Goal: Information Seeking & Learning: Compare options

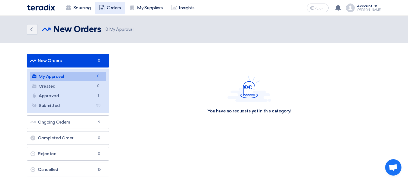
click at [110, 7] on link "Orders" at bounding box center [110, 8] width 30 height 12
click at [83, 9] on link "Sourcing" at bounding box center [77, 8] width 33 height 12
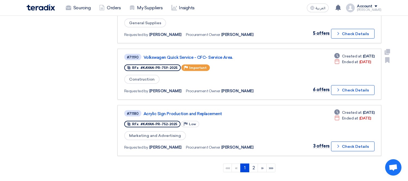
scroll to position [484, 0]
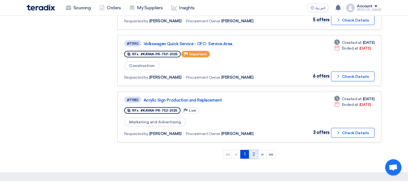
click at [254, 150] on link "2" at bounding box center [253, 154] width 9 height 9
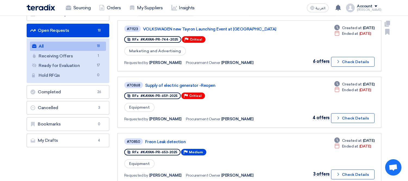
scroll to position [60, 0]
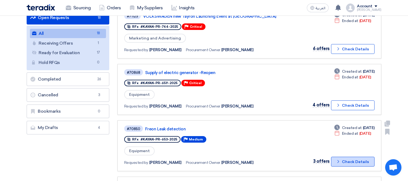
click at [354, 157] on button "Check details Check Details" at bounding box center [353, 162] width 44 height 10
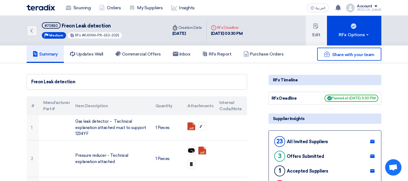
click at [269, 54] on div "Share with your team" at bounding box center [325, 54] width 113 height 13
click at [263, 52] on h5 "Purchase Orders" at bounding box center [264, 53] width 40 height 5
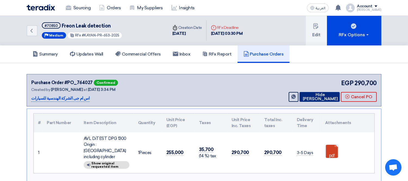
click at [325, 94] on button "Hide [PERSON_NAME]" at bounding box center [320, 97] width 40 height 10
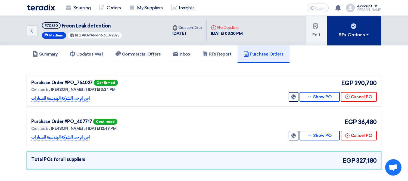
click at [350, 33] on div "RFx Options" at bounding box center [354, 35] width 31 height 7
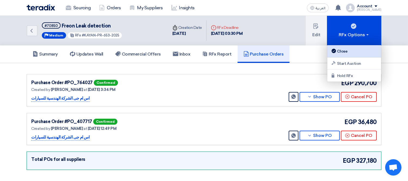
click at [350, 51] on div "Close" at bounding box center [354, 51] width 47 height 7
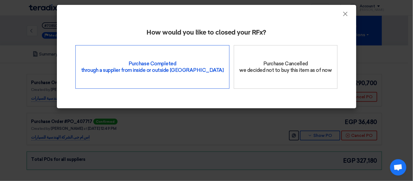
click at [133, 78] on div "Purchase Completed through a supplier from inside or outside Teradix" at bounding box center [152, 67] width 154 height 44
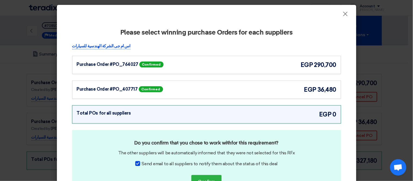
click at [197, 61] on div "Purchase Order #PO_764027 Confirmed egp 290,700" at bounding box center [207, 64] width 260 height 9
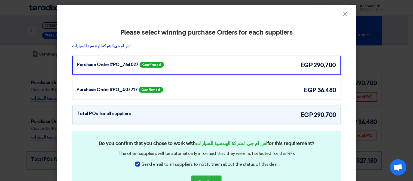
click at [201, 84] on div "Purchase Order #PO_407717 Confirmed egp 36,480" at bounding box center [206, 90] width 269 height 18
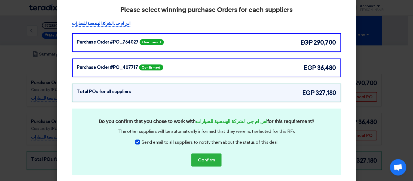
scroll to position [41, 0]
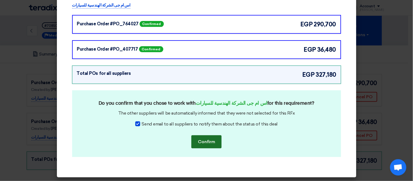
click at [204, 140] on button "Confirm" at bounding box center [206, 141] width 30 height 13
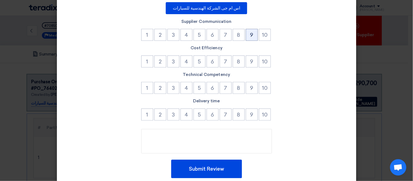
click at [248, 32] on button "9" at bounding box center [252, 35] width 12 height 12
click at [233, 61] on button "8" at bounding box center [239, 62] width 12 height 12
click at [246, 88] on button "9" at bounding box center [252, 88] width 12 height 12
click at [224, 113] on button "7" at bounding box center [226, 115] width 12 height 12
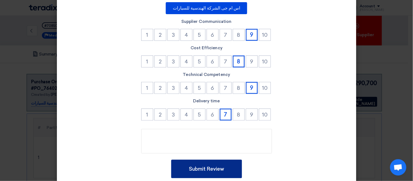
click at [206, 169] on button "Submit Review" at bounding box center [206, 169] width 71 height 19
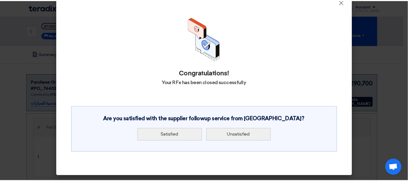
scroll to position [0, 0]
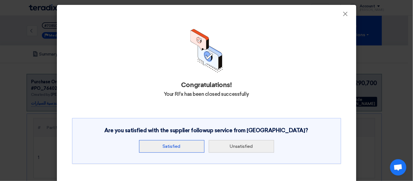
click at [177, 146] on button "Satisfied" at bounding box center [171, 146] width 65 height 13
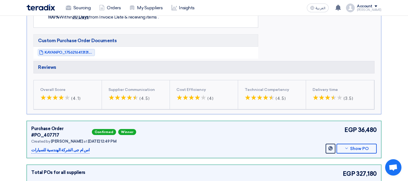
scroll to position [345, 0]
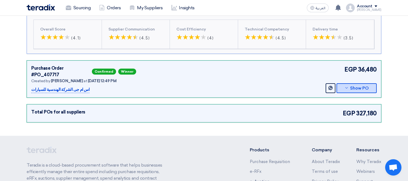
click at [358, 83] on button "Show PO" at bounding box center [357, 88] width 40 height 10
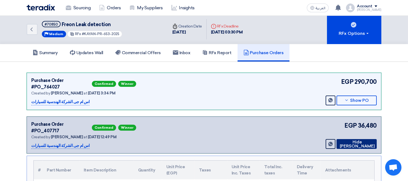
scroll to position [0, 0]
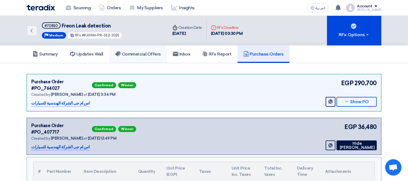
click at [131, 54] on h5 "Commercial Offers" at bounding box center [138, 53] width 46 height 5
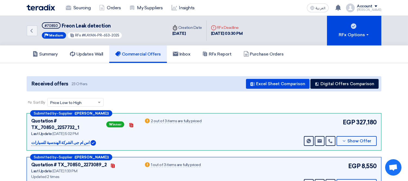
click at [134, 56] on link "Commercial Offers" at bounding box center [138, 53] width 58 height 17
click at [90, 8] on link "Sourcing" at bounding box center [77, 8] width 33 height 12
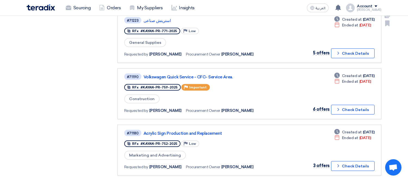
scroll to position [484, 0]
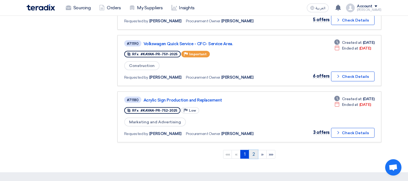
click at [252, 150] on link "2" at bounding box center [253, 154] width 9 height 9
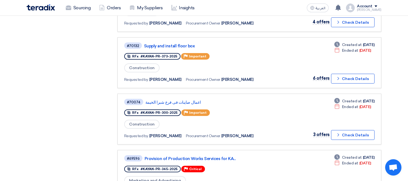
scroll to position [363, 0]
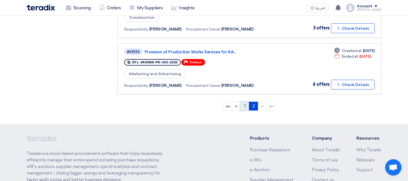
click at [244, 102] on link "1" at bounding box center [245, 106] width 9 height 9
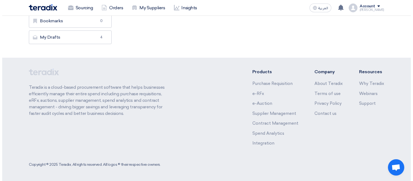
scroll to position [0, 0]
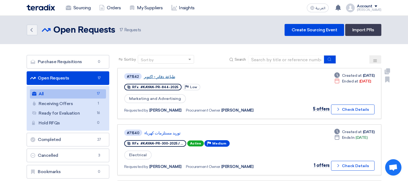
click at [164, 74] on link "طباعة دفاتر - اكتوبر" at bounding box center [212, 76] width 136 height 5
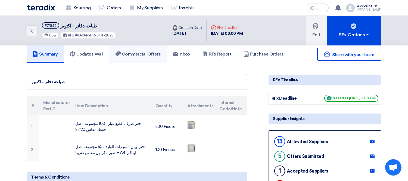
click at [140, 53] on h5 "Commercial Offers" at bounding box center [138, 53] width 46 height 5
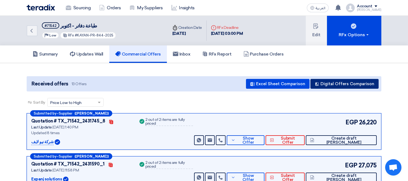
click at [331, 84] on button "Digital Offers Comparison" at bounding box center [345, 84] width 68 height 10
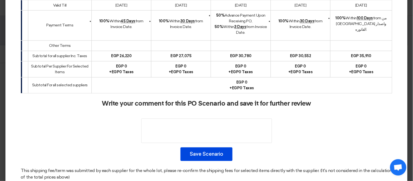
scroll to position [273, 0]
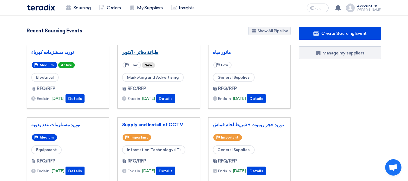
click at [140, 52] on link "طباعة دفاتر - اكتوبر" at bounding box center [158, 52] width 73 height 5
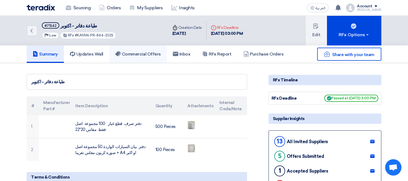
click at [142, 51] on h5 "Commercial Offers" at bounding box center [138, 53] width 46 height 5
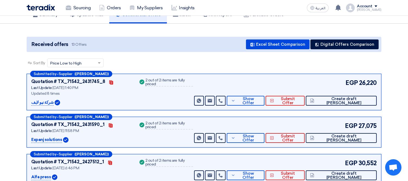
scroll to position [60, 0]
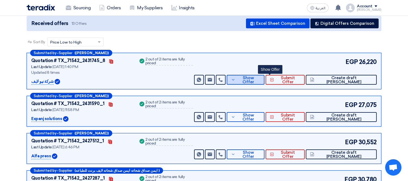
click at [261, 78] on span "Show Offer" at bounding box center [249, 80] width 24 height 8
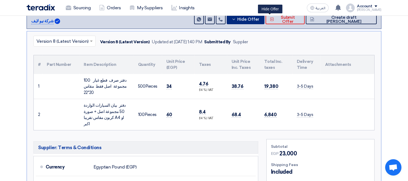
scroll to position [0, 0]
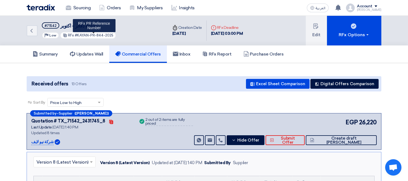
drag, startPoint x: 76, startPoint y: 34, endPoint x: 113, endPoint y: 33, distance: 37.0
click at [113, 33] on div "RFx #KAYAN-PR-844-2025 RFx PR Reference Number" at bounding box center [88, 35] width 56 height 7
copy span "KAYAN-PR-844-2025"
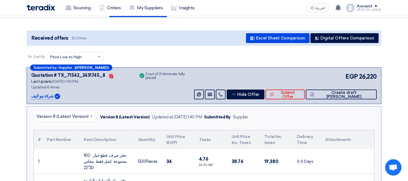
scroll to position [60, 0]
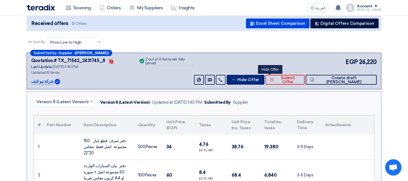
click at [260, 78] on span "Hide Offer" at bounding box center [249, 80] width 22 height 4
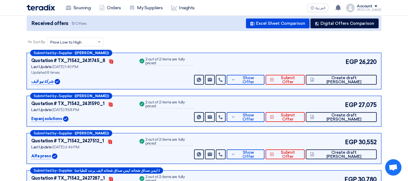
click at [40, 82] on p "شركة نيو لايف" at bounding box center [42, 81] width 22 height 7
copy div "شركة نيو لايف"
click at [261, 77] on span "Show Offer" at bounding box center [249, 80] width 24 height 8
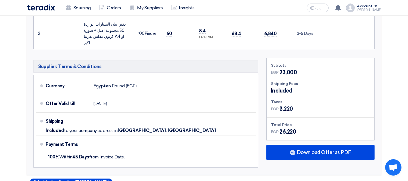
scroll to position [242, 0]
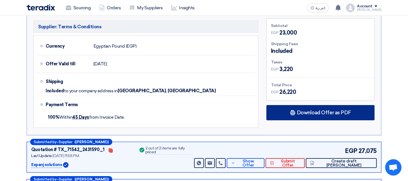
click at [319, 110] on span "Download Offer as PDF" at bounding box center [324, 112] width 54 height 5
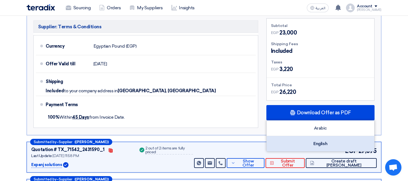
click at [301, 136] on div "English" at bounding box center [321, 143] width 108 height 15
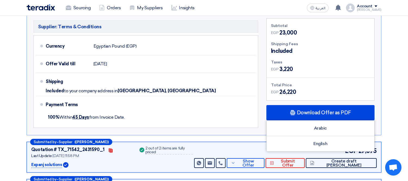
click at [38, 162] on p "Expanj solutions" at bounding box center [46, 165] width 31 height 7
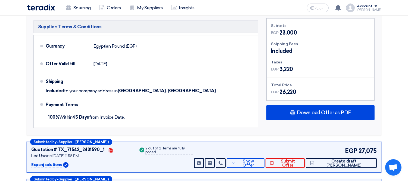
click at [38, 162] on p "Expanj solutions" at bounding box center [46, 165] width 31 height 7
copy div "Expanj solutions"
click at [261, 159] on span "Show Offer" at bounding box center [249, 163] width 24 height 8
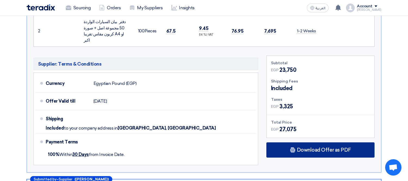
click at [315, 142] on div "Download Offer as PDF" at bounding box center [321, 149] width 108 height 15
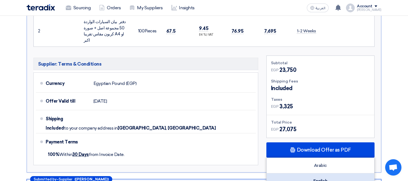
click at [297, 173] on div "English" at bounding box center [321, 180] width 108 height 15
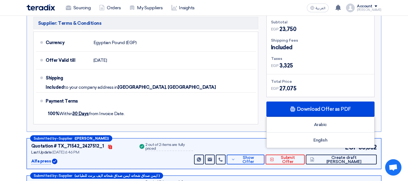
scroll to position [302, 0]
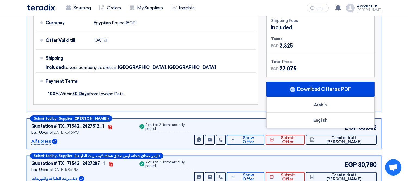
click at [34, 138] on p "Alfa press" at bounding box center [41, 141] width 20 height 7
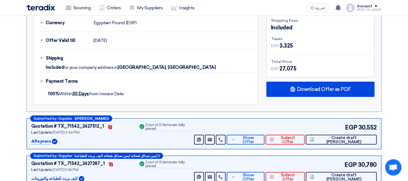
click at [34, 138] on p "Alfa press" at bounding box center [41, 141] width 20 height 7
copy div "Alfa press"
click at [261, 136] on span "Show Offer" at bounding box center [249, 140] width 24 height 8
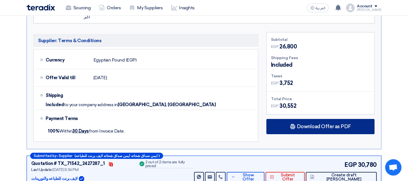
click at [305, 119] on div "Download Offer as PDF" at bounding box center [321, 126] width 108 height 15
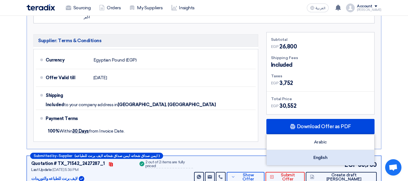
click at [306, 150] on div "English" at bounding box center [321, 157] width 108 height 15
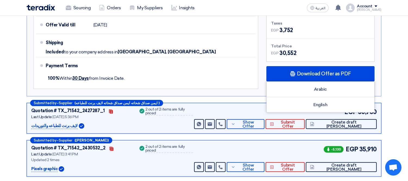
scroll to position [363, 0]
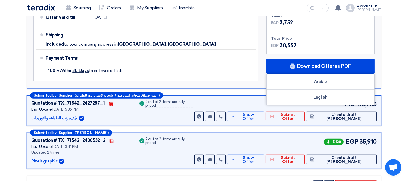
click at [58, 115] on p "لايف برنت للطباعه والتوريدات" at bounding box center [54, 118] width 47 height 7
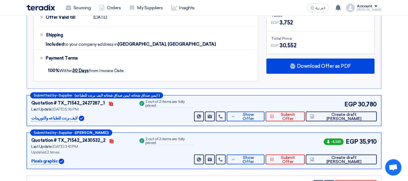
click at [58, 115] on p "لايف برنت للطباعه والتوريدات" at bounding box center [54, 118] width 47 height 7
copy div "لايف برنت للطباعه والتوريدات"
click at [261, 113] on span "Show Offer" at bounding box center [249, 117] width 24 height 8
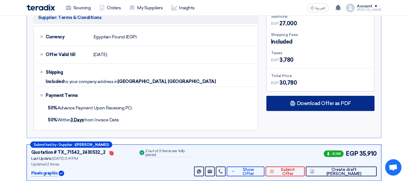
click at [291, 98] on div "Download Offer as PDF" at bounding box center [321, 103] width 108 height 15
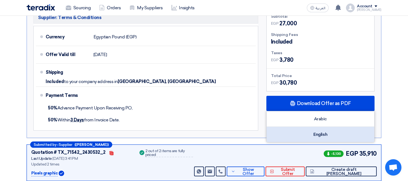
click at [304, 127] on div "English" at bounding box center [321, 134] width 108 height 15
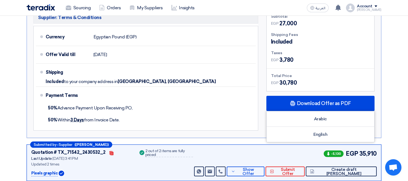
click at [38, 170] on p "Pixels graphic" at bounding box center [44, 173] width 26 height 7
copy div "Pixels graphic"
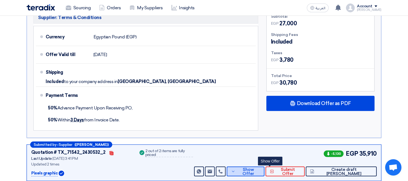
click at [261, 168] on span "Show Offer" at bounding box center [249, 172] width 24 height 8
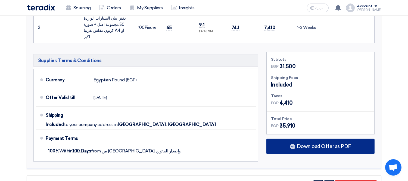
click at [308, 144] on span "Download Offer as PDF" at bounding box center [324, 146] width 54 height 5
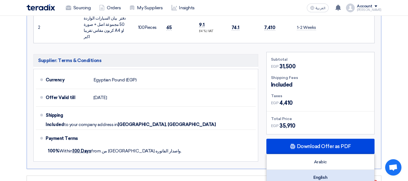
click at [306, 170] on div "English" at bounding box center [321, 177] width 108 height 15
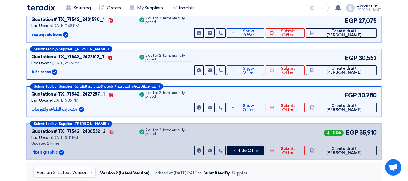
scroll to position [121, 0]
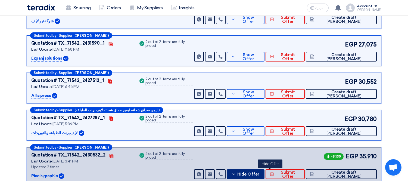
click at [264, 171] on button "Hide Offer" at bounding box center [246, 174] width 38 height 10
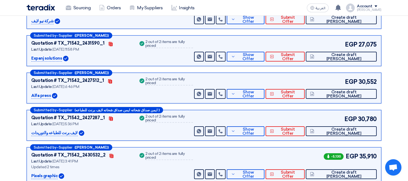
click at [392, 96] on section "Received offers 13 Offers Excel Sheet Comparison Digital Offers Comparison Sort…" at bounding box center [204, 174] width 408 height 465
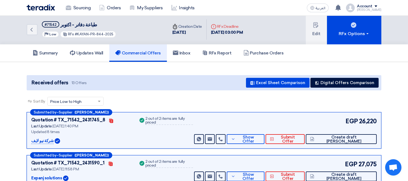
scroll to position [0, 0]
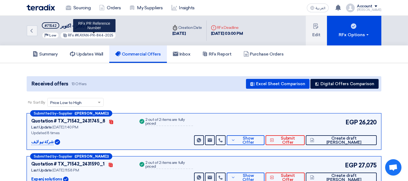
drag, startPoint x: 77, startPoint y: 33, endPoint x: 121, endPoint y: 33, distance: 43.8
click at [120, 33] on div "Back #71542 طباعة دفاتر - اكتوبر Priority Low RFx #KAYAN-PR-844-2025 RFx PR Ref…" at bounding box center [98, 31] width 142 height 30
copy span "KAYAN-PR-844-2025"
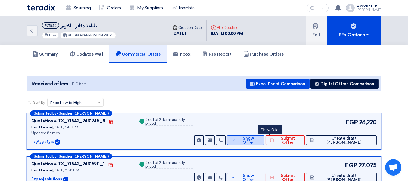
click at [261, 138] on span "Show Offer" at bounding box center [249, 140] width 24 height 8
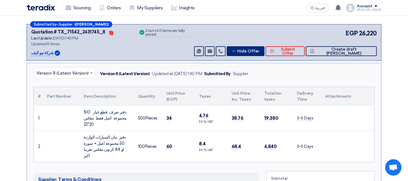
scroll to position [121, 0]
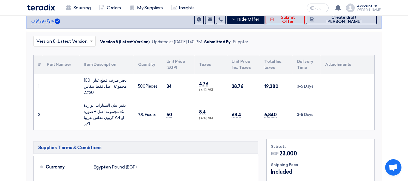
click at [108, 82] on div "دفتر صرف قطع غيار 100 مجموعة اصل فقط مقاس 20*22" at bounding box center [107, 86] width 46 height 19
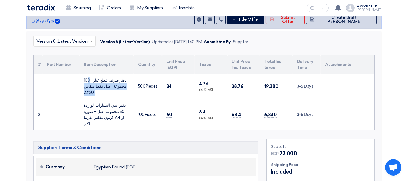
copy tr "دفتر صرف قطع غيار 100 مجموعة اصل فقط مقاس 20*22"
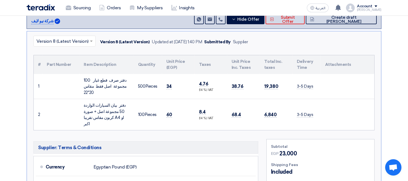
click at [104, 102] on div "دفتر بيان السيارات الواردة 50 مجموعة اصل + صورة كربون مقاس تقريبا A4 او اكبر" at bounding box center [107, 114] width 46 height 24
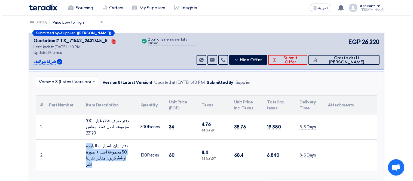
scroll to position [60, 0]
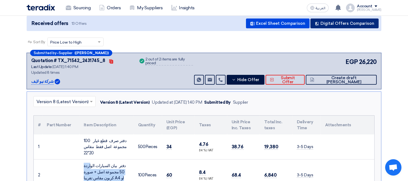
click at [350, 23] on button "Digital Offers Comparison" at bounding box center [345, 24] width 68 height 10
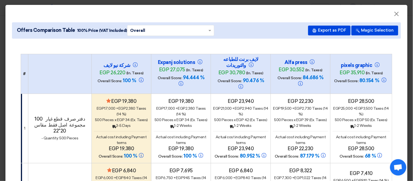
click at [132, 118] on span "(Ex. Taxes)" at bounding box center [138, 120] width 17 height 5
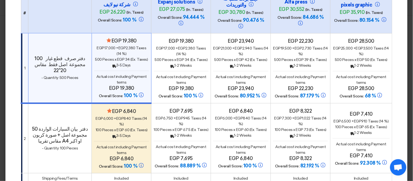
click at [125, 133] on div "Back 3-5 Days" at bounding box center [121, 136] width 55 height 6
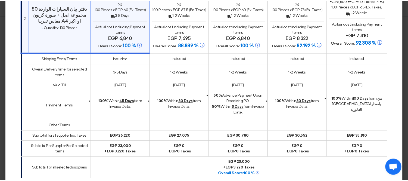
scroll to position [242, 0]
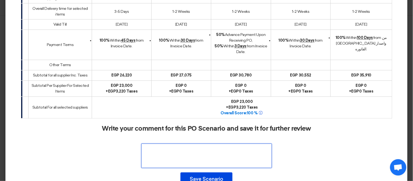
click at [188, 145] on textarea at bounding box center [206, 156] width 131 height 24
type textarea "best"
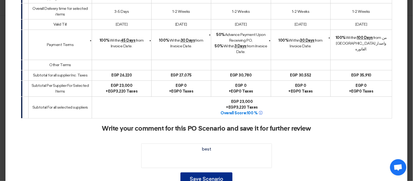
click at [216, 173] on button "Save Scenario" at bounding box center [206, 180] width 52 height 14
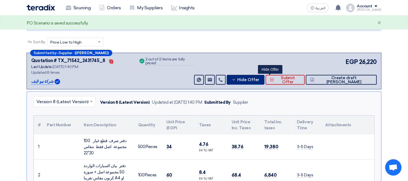
click at [260, 78] on span "Hide Offer" at bounding box center [249, 80] width 22 height 4
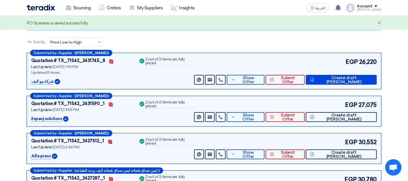
scroll to position [0, 0]
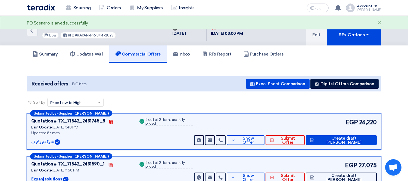
click at [97, 100] on span at bounding box center [100, 103] width 7 height 6
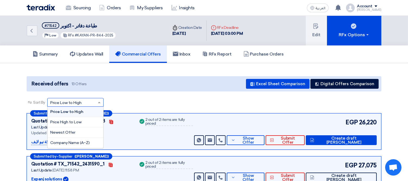
click at [97, 100] on span at bounding box center [100, 103] width 7 height 6
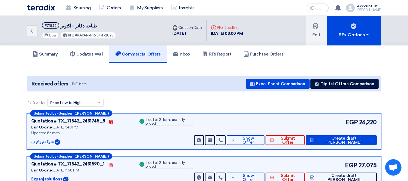
click at [88, 7] on link "Sourcing" at bounding box center [77, 8] width 33 height 12
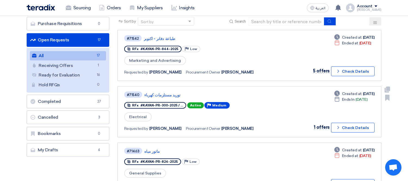
scroll to position [60, 0]
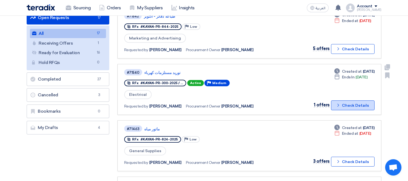
click at [341, 105] on button "Check details Check Details" at bounding box center [353, 105] width 44 height 10
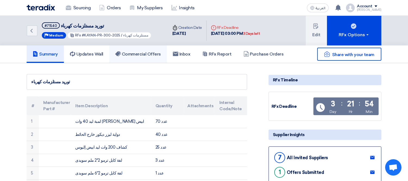
click at [146, 57] on link "Commercial Offers" at bounding box center [138, 53] width 58 height 17
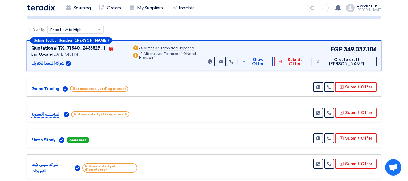
scroll to position [60, 0]
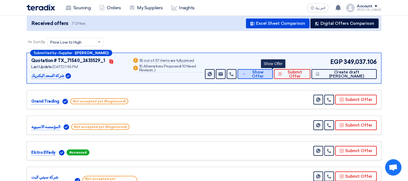
click at [269, 73] on span "Show Offer" at bounding box center [258, 74] width 21 height 8
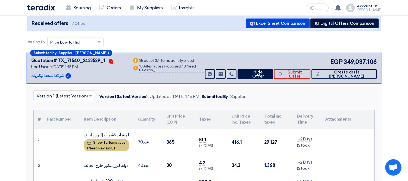
click at [113, 143] on div "Show 1 alternatives ( 1 Need Revision, )" at bounding box center [107, 145] width 46 height 12
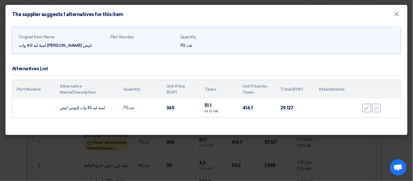
click at [18, 148] on modal-container "The supplier suggests 1 alternatives for this item × Original Item Name لمبة لي…" at bounding box center [206, 90] width 413 height 181
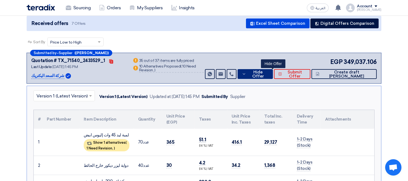
click at [246, 74] on icon at bounding box center [244, 74] width 4 height 4
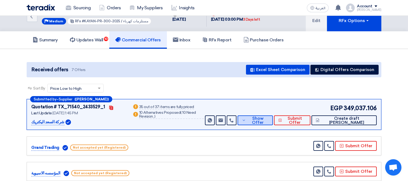
scroll to position [0, 0]
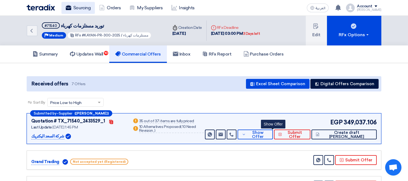
click at [84, 5] on link "Sourcing" at bounding box center [77, 8] width 33 height 12
